Goal: Check status

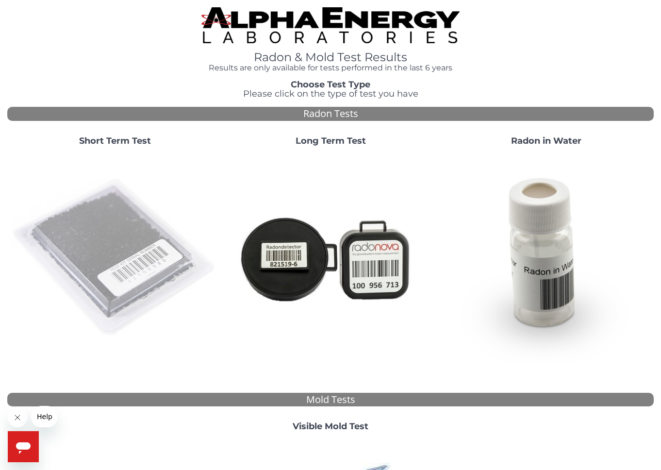
click at [122, 220] on img at bounding box center [115, 258] width 208 height 208
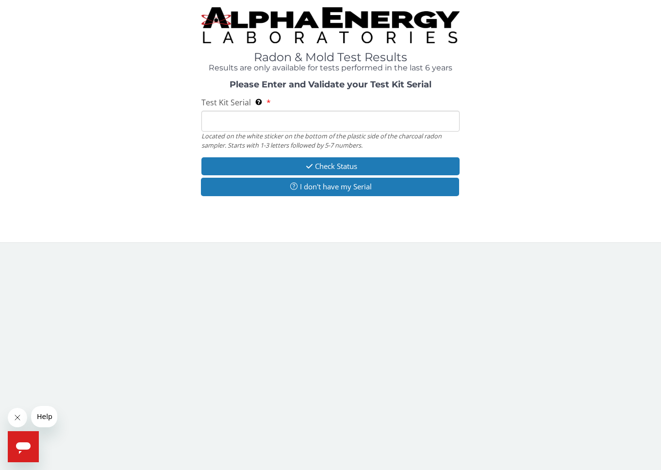
click at [312, 121] on input "Test Kit Serial Located on the white sticker on the bottom of the plastic side …" at bounding box center [330, 121] width 259 height 21
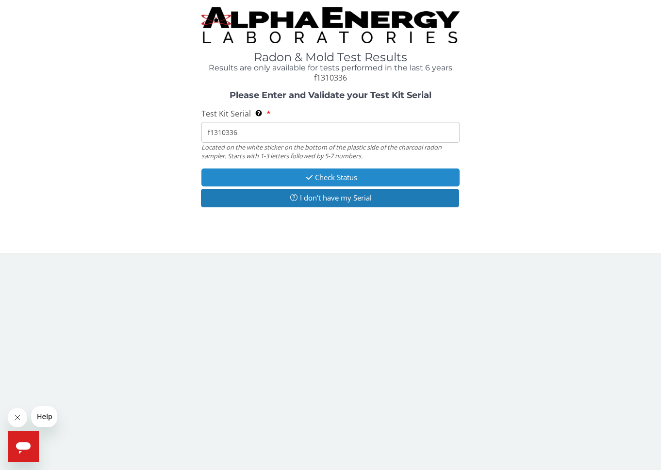
click at [338, 179] on button "Check Status" at bounding box center [330, 177] width 259 height 18
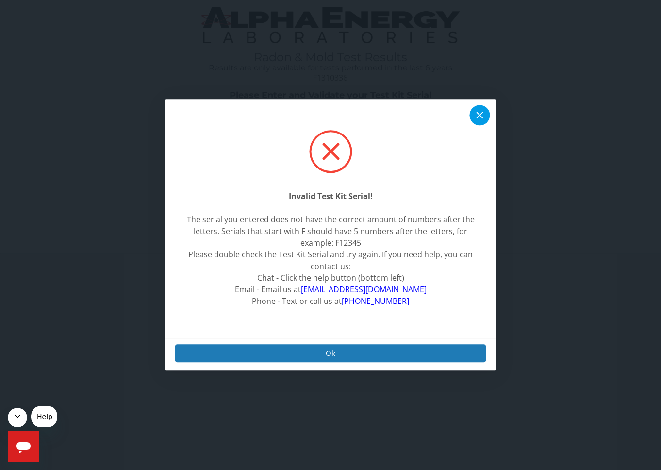
click at [482, 112] on icon at bounding box center [480, 116] width 12 height 12
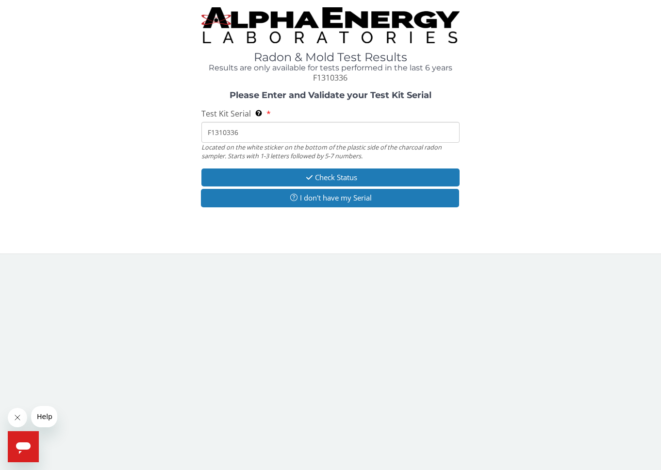
click at [211, 134] on input "F1310336" at bounding box center [330, 132] width 259 height 21
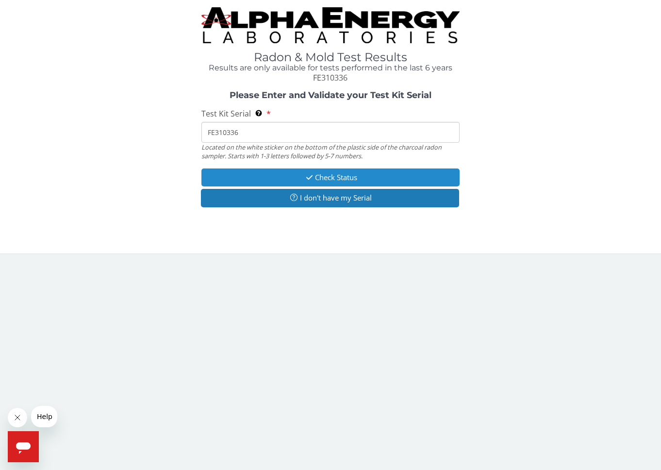
type input "FE310336"
click at [355, 184] on button "Check Status" at bounding box center [330, 177] width 259 height 18
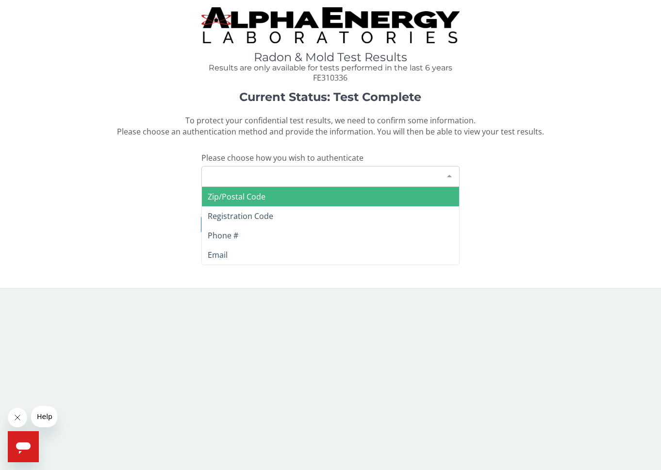
click at [357, 177] on div "Please make a selection" at bounding box center [330, 176] width 259 height 21
click at [333, 194] on span "Zip/Postal Code" at bounding box center [331, 196] width 258 height 19
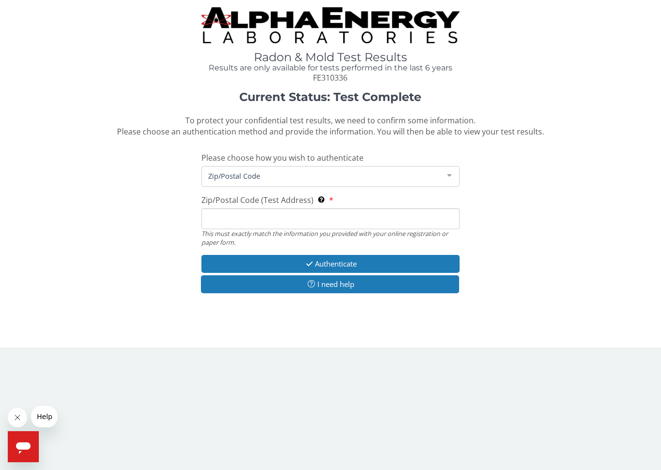
click at [329, 224] on input "Zip/Postal Code (Test Address) This must exactly match the information you prov…" at bounding box center [330, 218] width 259 height 21
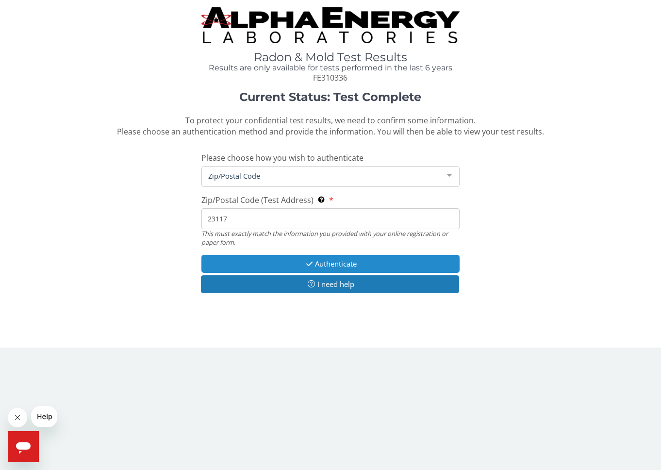
type input "23117"
click at [350, 261] on button "Authenticate" at bounding box center [330, 264] width 259 height 18
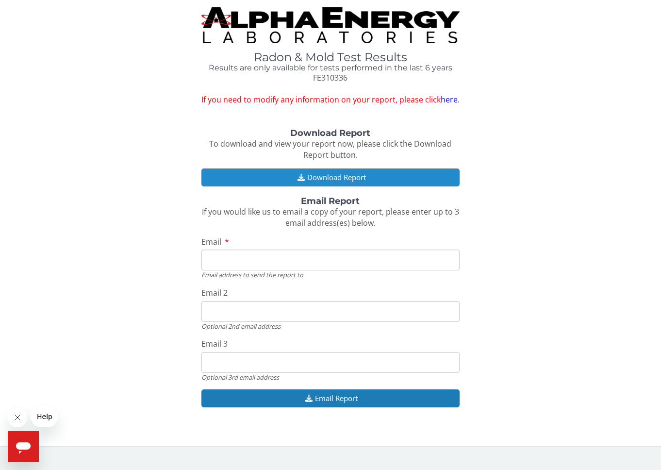
click at [392, 178] on button "Download Report" at bounding box center [330, 177] width 259 height 18
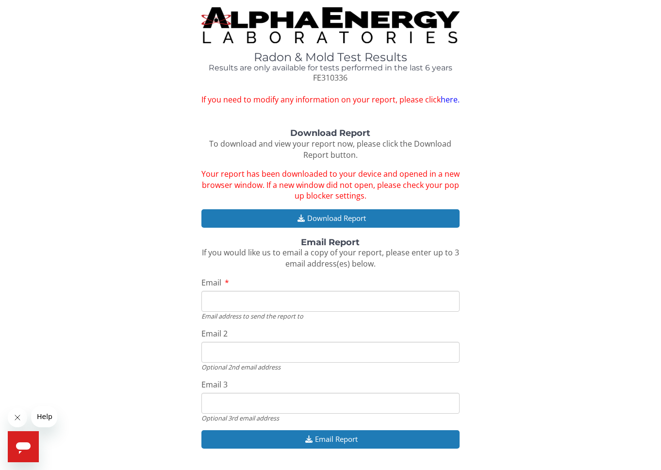
click at [298, 303] on input "Email" at bounding box center [330, 301] width 259 height 21
type input "[EMAIL_ADDRESS][DOMAIN_NAME]"
drag, startPoint x: 253, startPoint y: 404, endPoint x: 193, endPoint y: 403, distance: 60.2
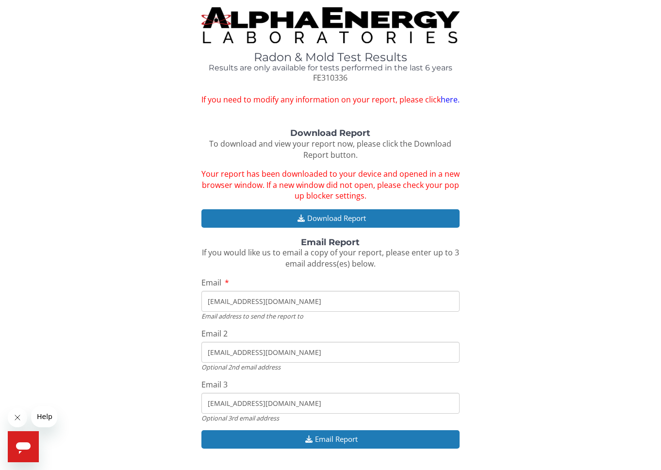
click at [193, 403] on div "Download Report To download and view your report now, please click the Download…" at bounding box center [330, 294] width 647 height 330
drag, startPoint x: 247, startPoint y: 350, endPoint x: 169, endPoint y: 351, distance: 77.2
click at [169, 351] on div "Download Report To download and view your report now, please click the Download…" at bounding box center [330, 294] width 647 height 330
click at [529, 326] on div "Download Report To download and view your report now, please click the Download…" at bounding box center [330, 294] width 647 height 330
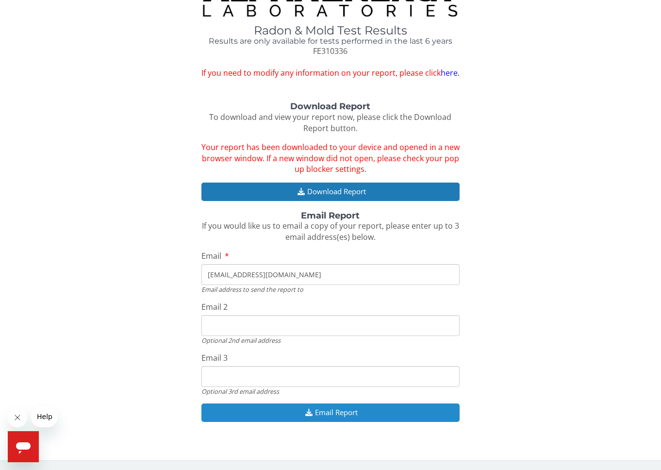
click at [348, 413] on button "Email Report" at bounding box center [330, 412] width 259 height 18
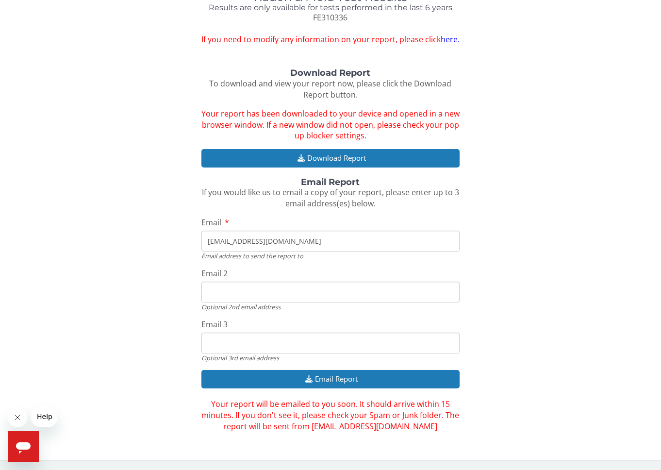
scroll to position [0, 0]
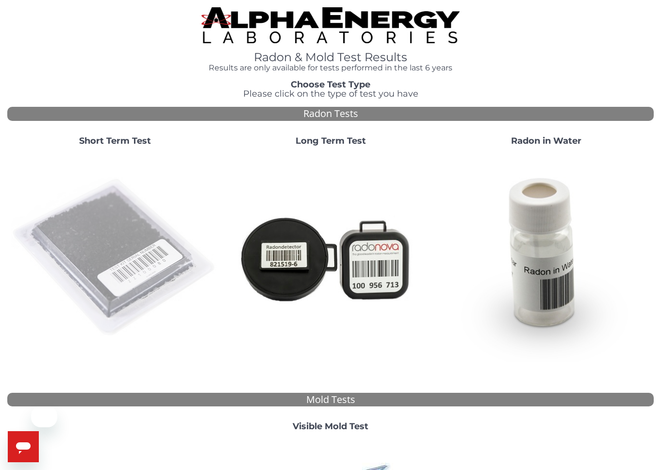
click at [164, 232] on img at bounding box center [115, 258] width 208 height 208
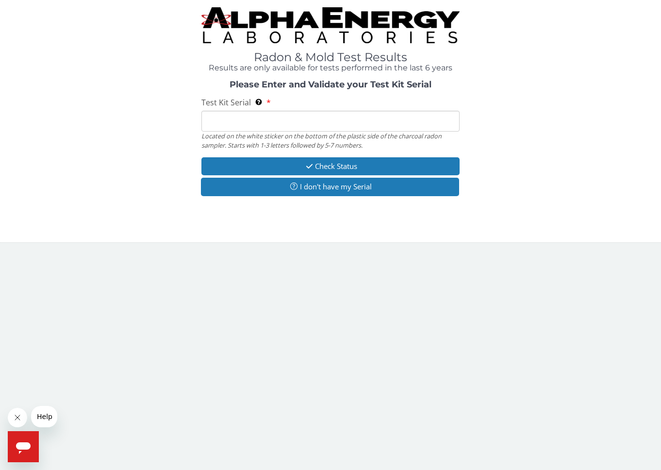
click at [347, 120] on input "Test Kit Serial Located on the white sticker on the bottom of the plastic side …" at bounding box center [330, 121] width 259 height 21
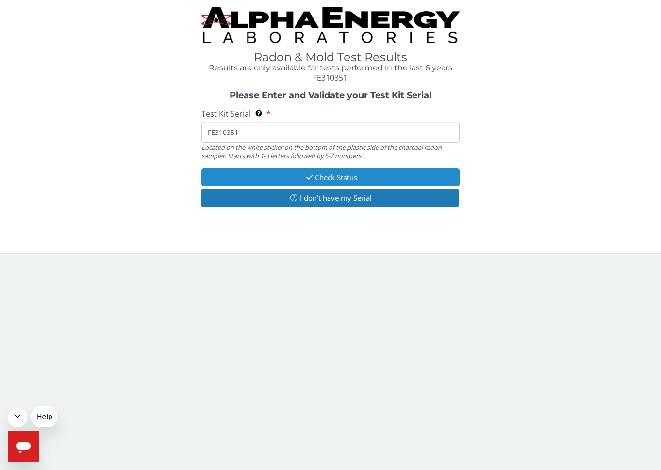
type input "FE310351"
click at [337, 177] on button "Check Status" at bounding box center [330, 177] width 259 height 18
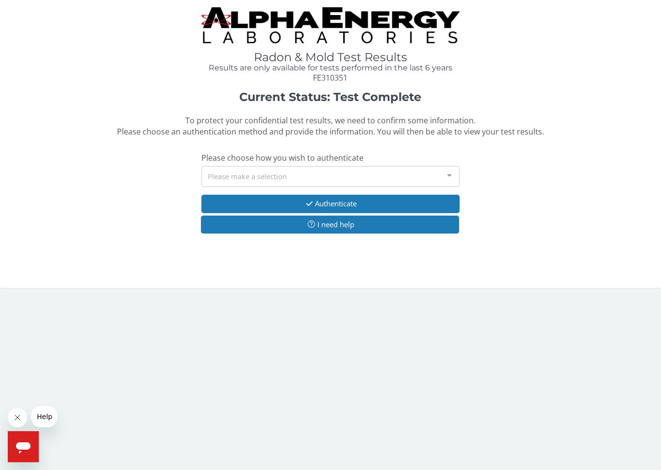
click at [311, 181] on div "Please make a selection" at bounding box center [330, 176] width 259 height 21
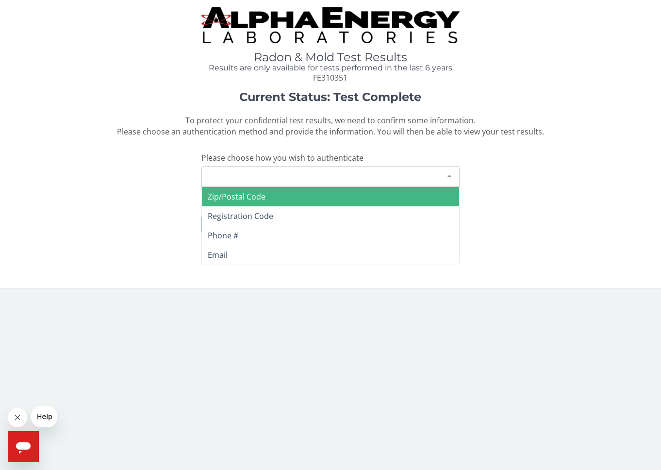
click at [293, 198] on span "Zip/Postal Code" at bounding box center [331, 196] width 258 height 19
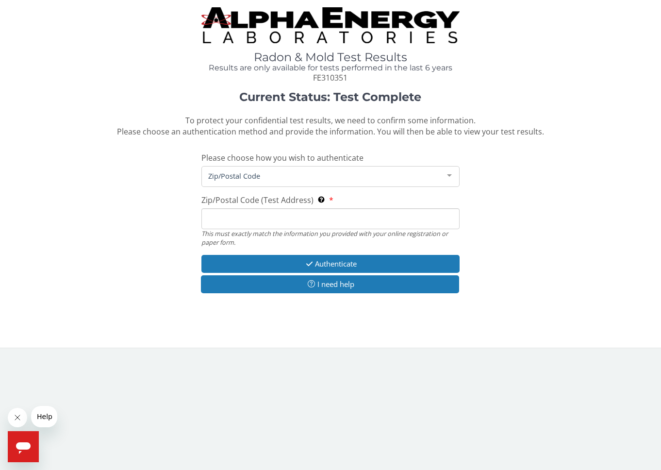
click at [278, 217] on input "Zip/Postal Code (Test Address) This must exactly match the information you prov…" at bounding box center [330, 218] width 259 height 21
type input "23117"
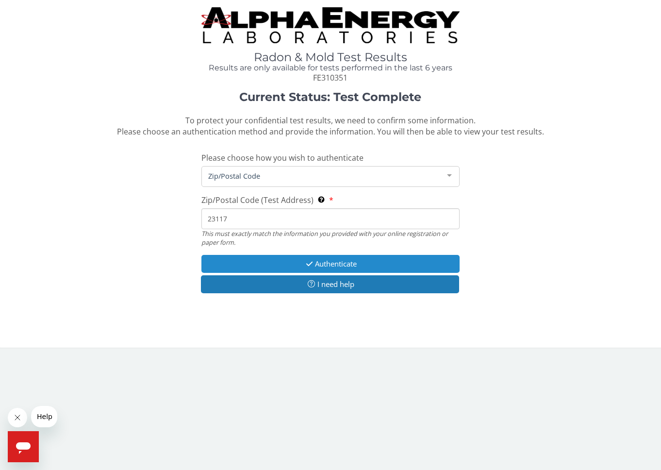
click at [343, 264] on button "Authenticate" at bounding box center [330, 264] width 259 height 18
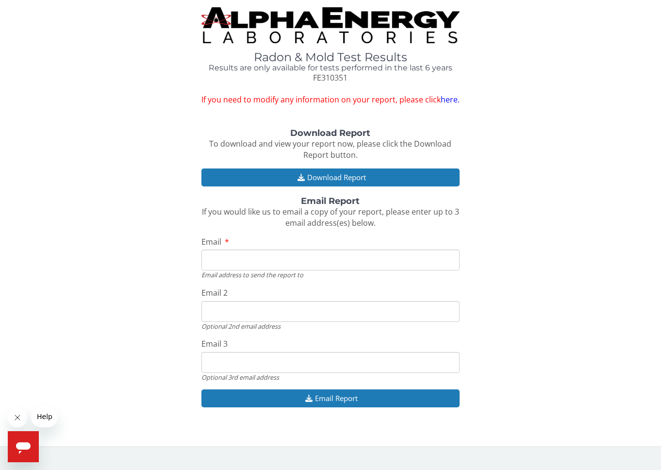
click at [305, 265] on input "Email" at bounding box center [330, 260] width 259 height 21
type input "[EMAIL_ADDRESS][DOMAIN_NAME]"
drag, startPoint x: 256, startPoint y: 311, endPoint x: 205, endPoint y: 308, distance: 51.1
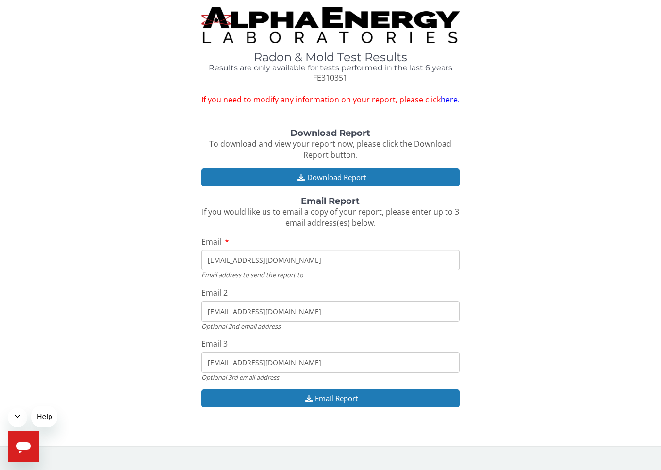
click at [205, 308] on input "[EMAIL_ADDRESS][DOMAIN_NAME]" at bounding box center [330, 311] width 259 height 21
drag, startPoint x: 322, startPoint y: 361, endPoint x: 199, endPoint y: 361, distance: 122.8
click at [199, 361] on div "Download Report To download and view your report now, please click the Download…" at bounding box center [330, 273] width 647 height 289
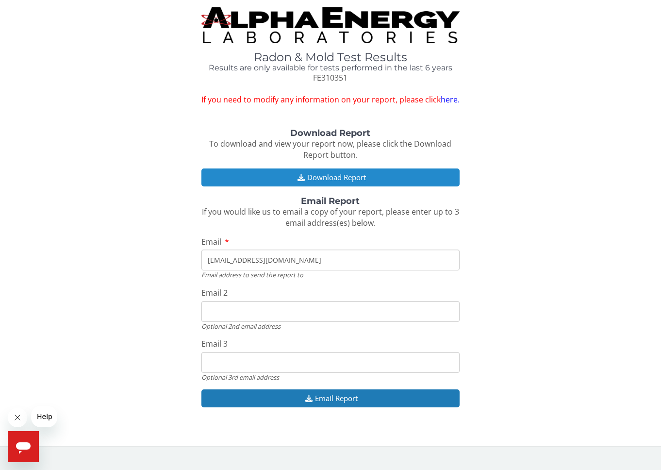
click at [327, 178] on button "Download Report" at bounding box center [330, 177] width 259 height 18
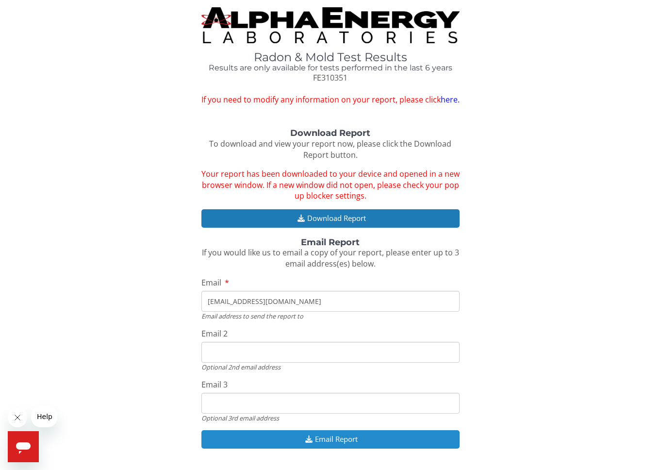
click at [325, 439] on button "Email Report" at bounding box center [330, 439] width 259 height 18
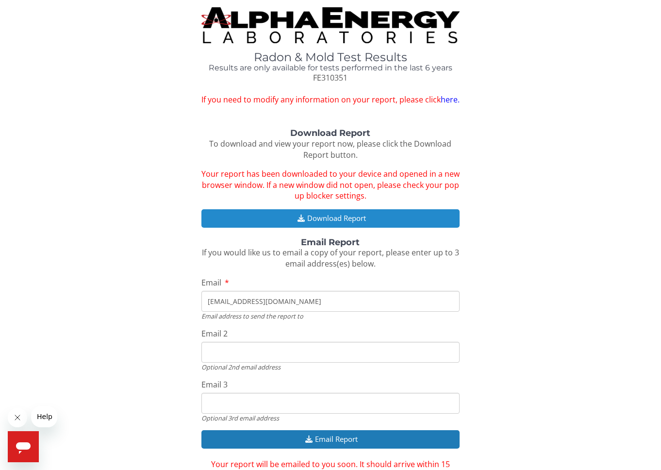
scroll to position [10, 0]
